Goal: Information Seeking & Learning: Learn about a topic

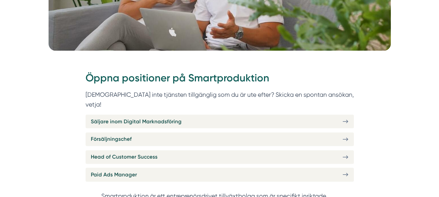
scroll to position [210, 0]
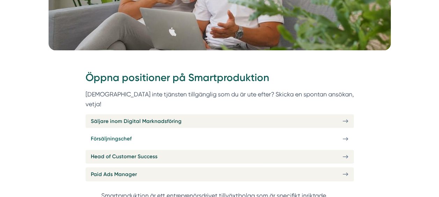
click at [148, 132] on link "Försäljningschef" at bounding box center [220, 139] width 268 height 14
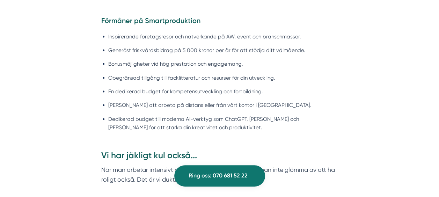
scroll to position [653, 0]
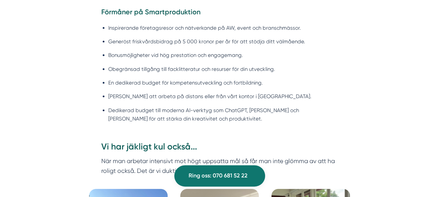
click at [130, 30] on li "Inspirerande företagsresor och nätverkande på AW, event och branschmässor." at bounding box center [223, 27] width 230 height 8
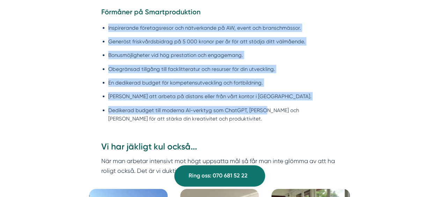
drag, startPoint x: 130, startPoint y: 30, endPoint x: 246, endPoint y: 111, distance: 141.9
click at [246, 111] on ul "Inspirerande företagsresor och nätverkande på AW, event och branschmässor. Gene…" at bounding box center [219, 75] width 237 height 112
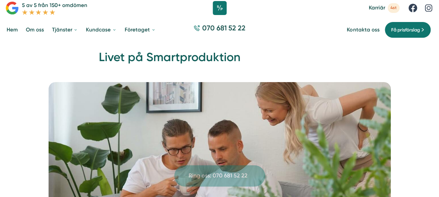
scroll to position [8, 0]
